Goal: Transaction & Acquisition: Purchase product/service

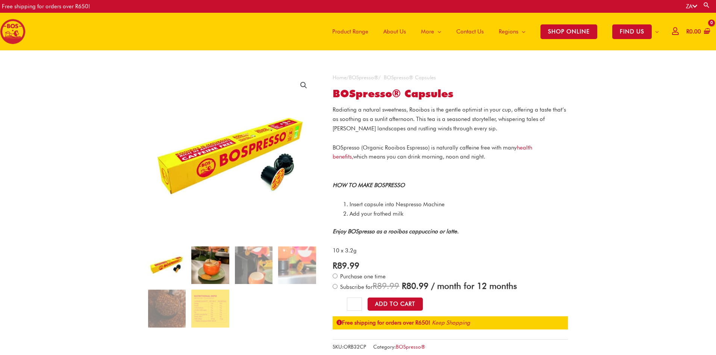
click at [209, 272] on img at bounding box center [210, 266] width 38 height 38
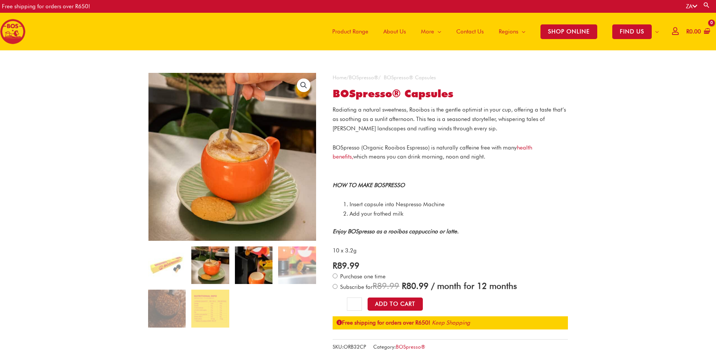
click at [250, 268] on img at bounding box center [254, 266] width 38 height 38
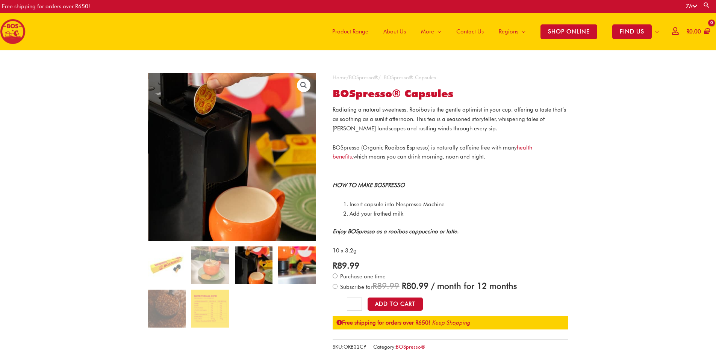
click at [310, 263] on img at bounding box center [297, 266] width 38 height 38
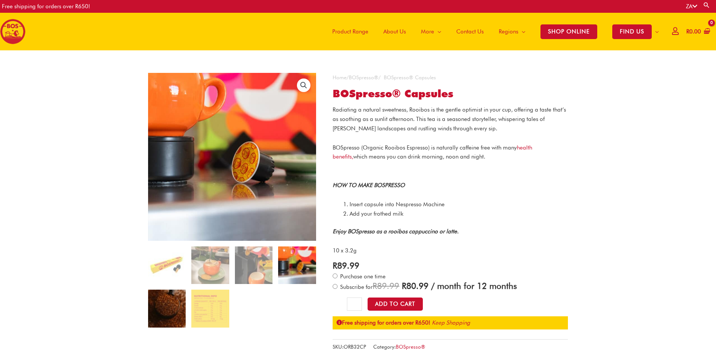
click at [181, 296] on img at bounding box center [167, 309] width 38 height 38
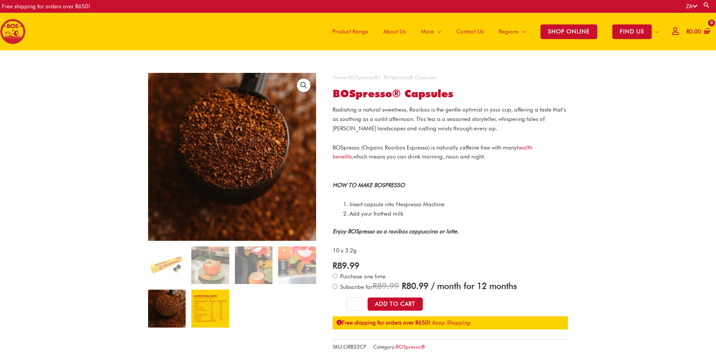
click at [219, 310] on img at bounding box center [210, 309] width 38 height 38
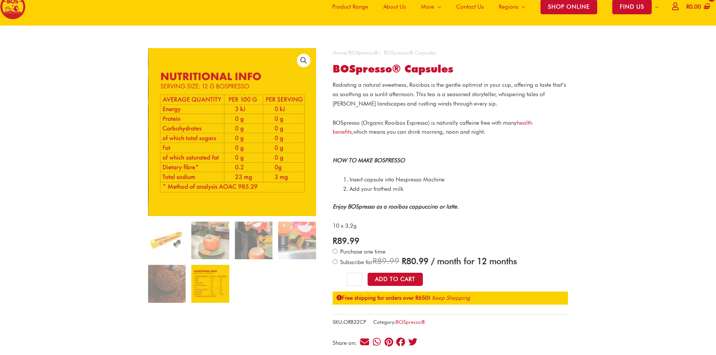
scroll to position [38, 0]
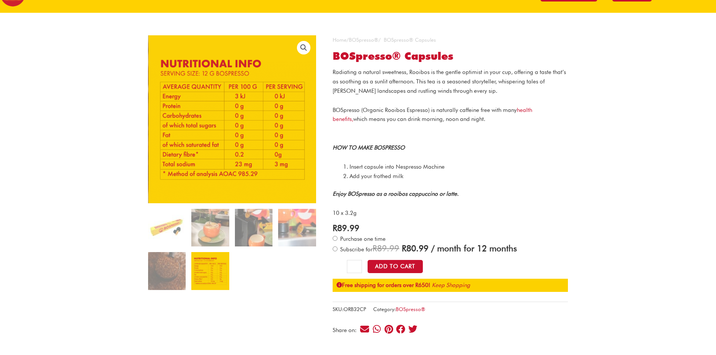
drag, startPoint x: 527, startPoint y: 251, endPoint x: 417, endPoint y: 247, distance: 110.2
click at [417, 247] on span "R 89.99 Original price was: R 89.99. R 80.99 Current price is: R 80.99. / month…" at bounding box center [445, 248] width 144 height 10
click at [417, 247] on span "R 80.99" at bounding box center [415, 248] width 27 height 10
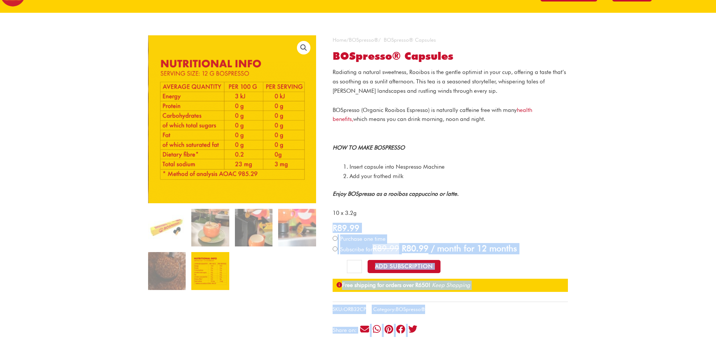
drag, startPoint x: 326, startPoint y: 212, endPoint x: 377, endPoint y: 215, distance: 50.4
click at [377, 215] on p "10 x 3.2g" at bounding box center [450, 213] width 235 height 9
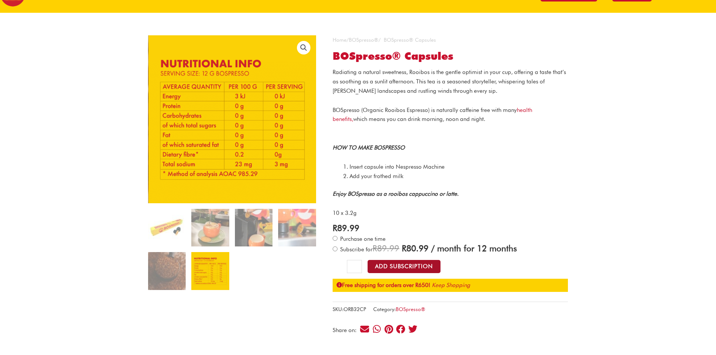
scroll to position [0, 0]
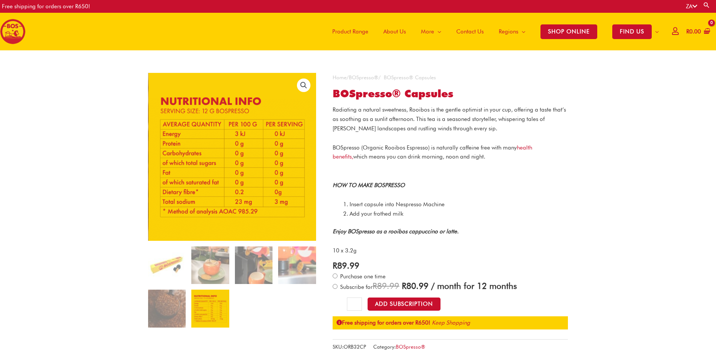
click at [339, 280] on span "Purchase one time" at bounding box center [362, 276] width 47 height 7
drag, startPoint x: 341, startPoint y: 249, endPoint x: 333, endPoint y: 250, distance: 7.6
click at [333, 250] on p "10 x 3.2g" at bounding box center [450, 250] width 235 height 9
